Goal: Check status: Check status

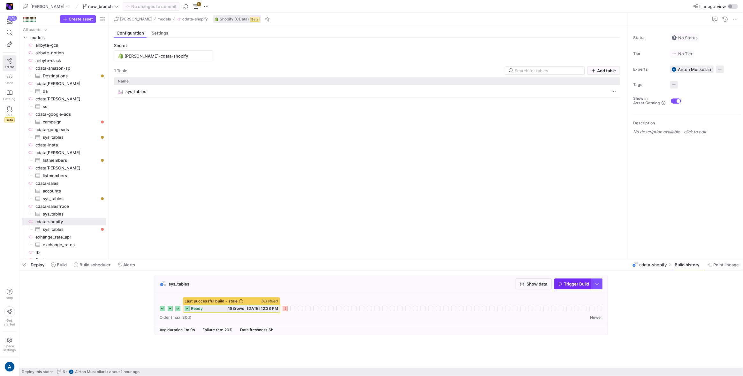
click at [566, 286] on span "button" at bounding box center [573, 283] width 37 height 10
click at [293, 311] on icon at bounding box center [292, 308] width 5 height 5
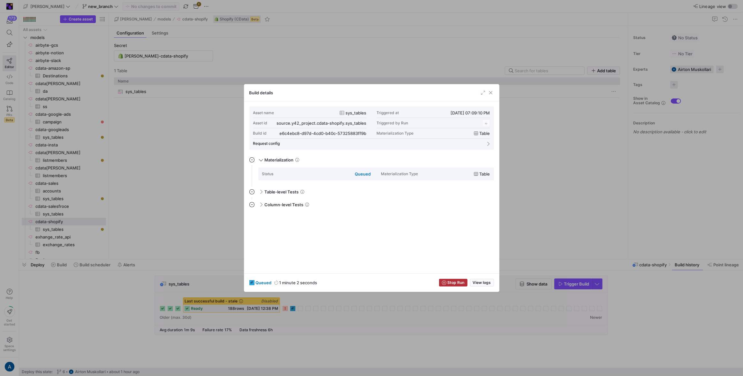
click at [491, 286] on div "queued 1 minute 2 seconds Stop Run View logs" at bounding box center [371, 282] width 255 height 18
click at [492, 283] on span "button" at bounding box center [481, 282] width 23 height 7
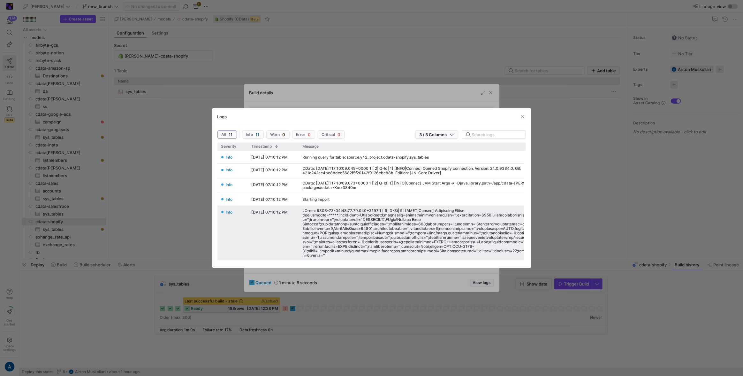
scroll to position [77, 0]
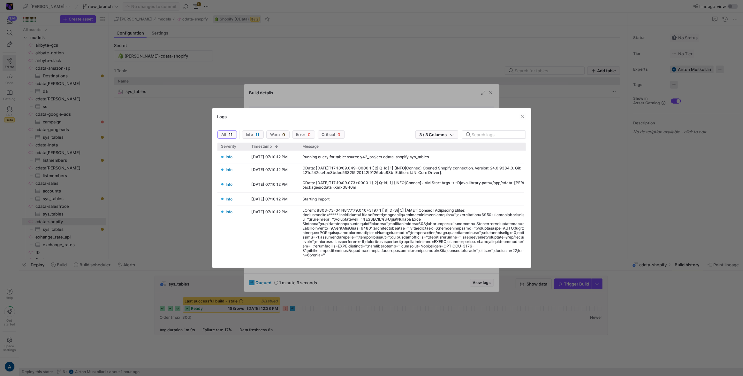
click at [374, 323] on div at bounding box center [371, 188] width 743 height 376
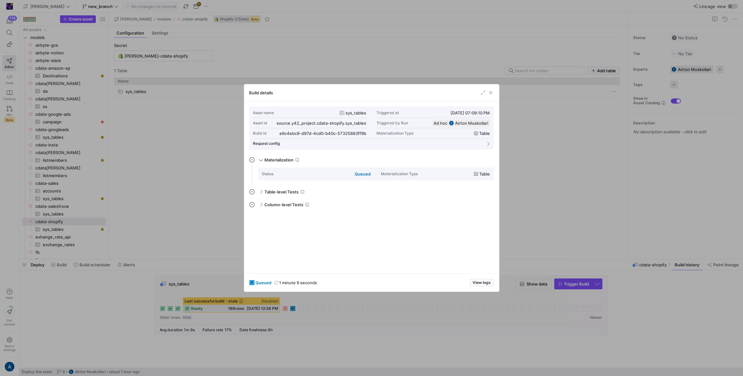
click at [374, 323] on div at bounding box center [371, 188] width 743 height 376
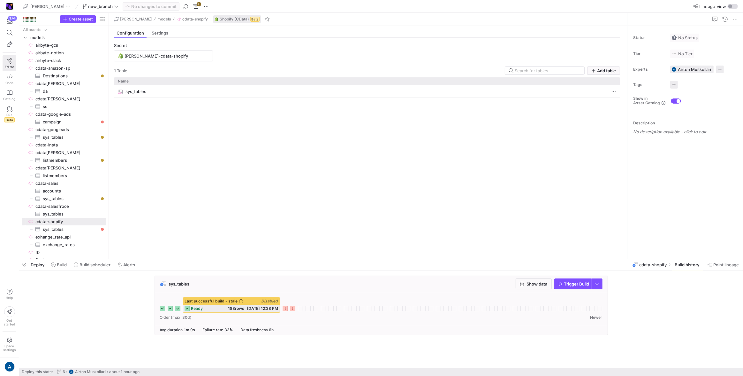
click at [293, 307] on icon at bounding box center [292, 308] width 5 height 5
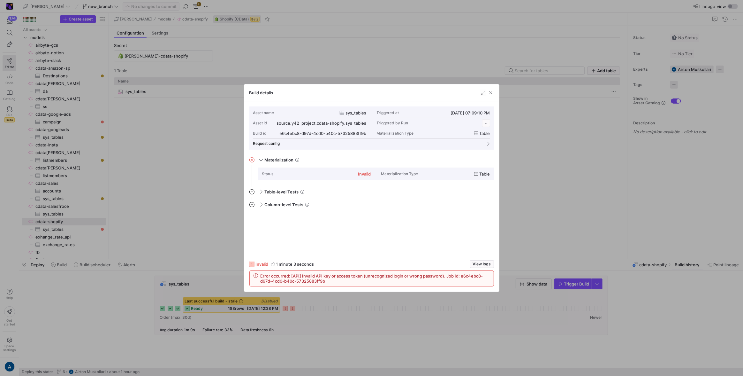
scroll to position [57, 0]
